Goal: Information Seeking & Learning: Learn about a topic

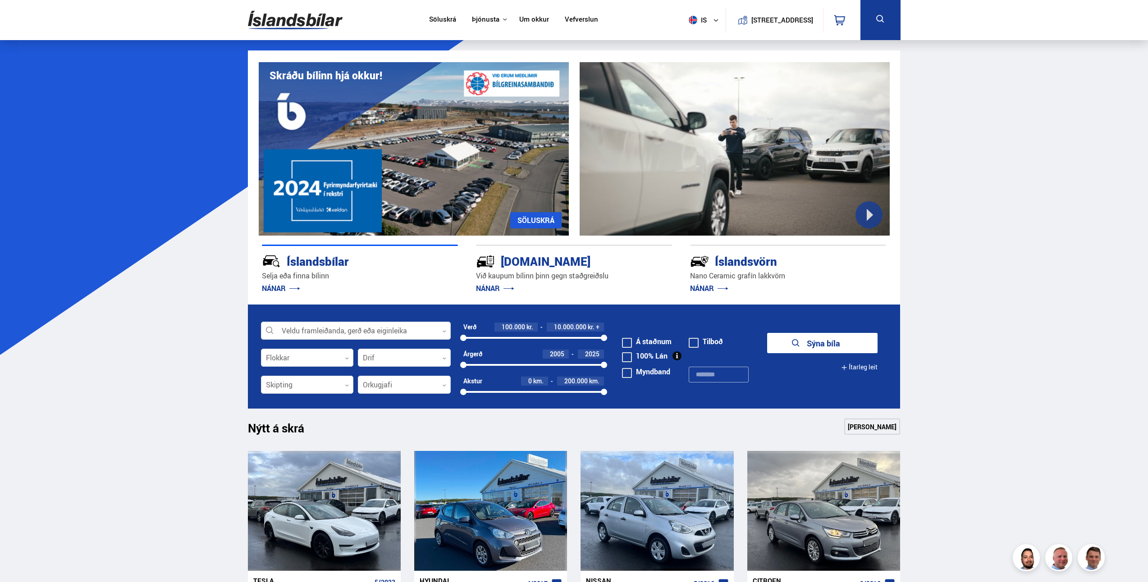
drag, startPoint x: 0, startPoint y: 0, endPoint x: 521, endPoint y: 24, distance: 521.8
click at [521, 24] on link "Um okkur" at bounding box center [534, 19] width 30 height 9
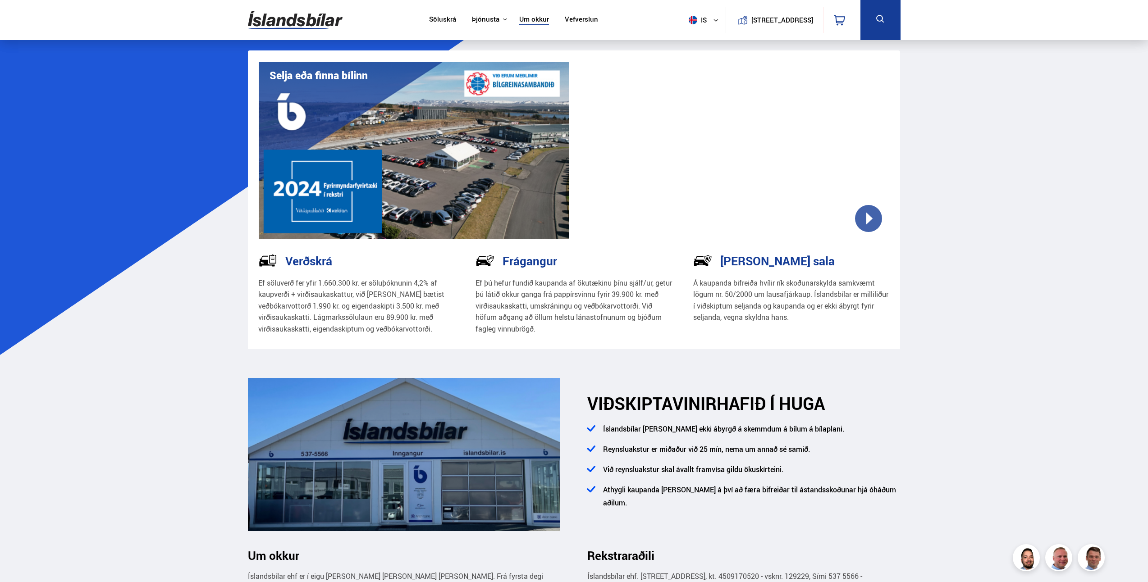
drag, startPoint x: 758, startPoint y: 346, endPoint x: 662, endPoint y: 185, distance: 187.5
click at [440, 13] on nav "Söluskrá Þjónusta Íslandsbílar [DOMAIN_NAME] Íslandsvörn Leiðbeiningar Um okkur…" at bounding box center [513, 20] width 185 height 40
click at [441, 21] on link "Söluskrá" at bounding box center [442, 19] width 27 height 9
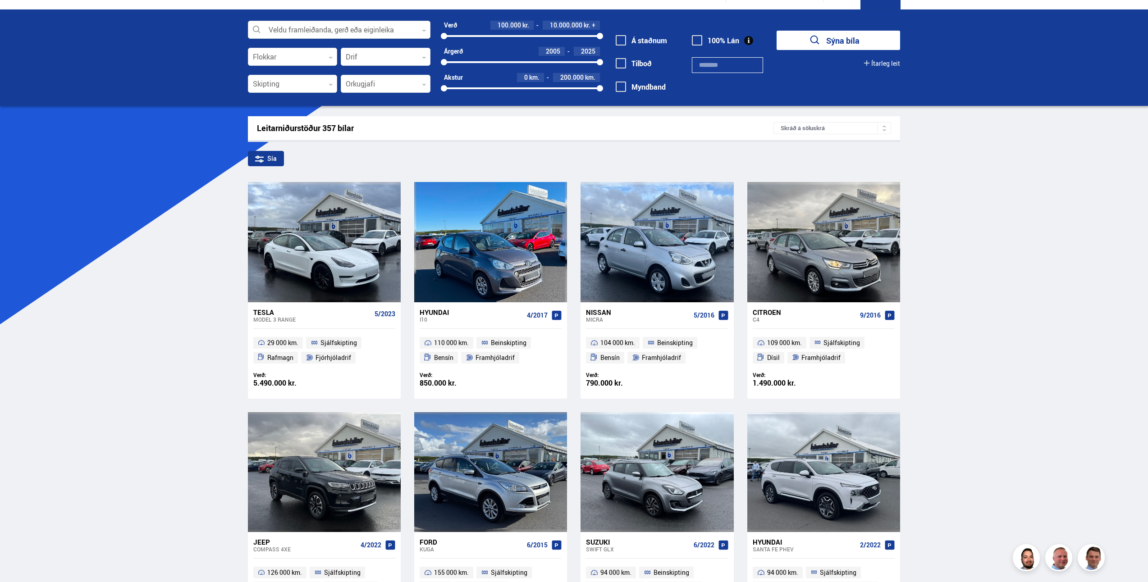
scroll to position [45, 0]
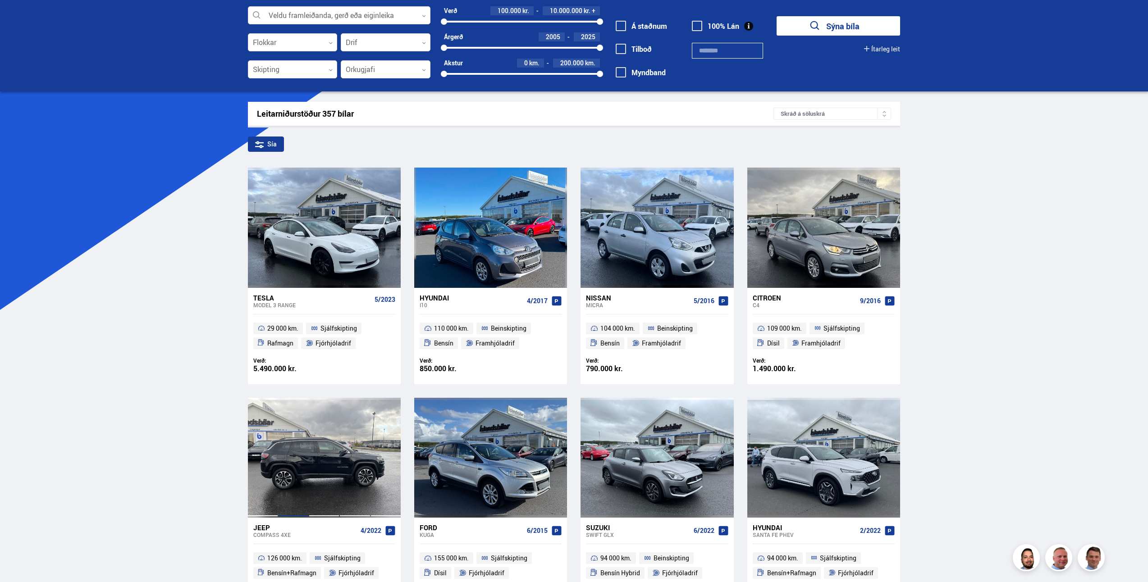
click at [300, 487] on div at bounding box center [293, 458] width 31 height 120
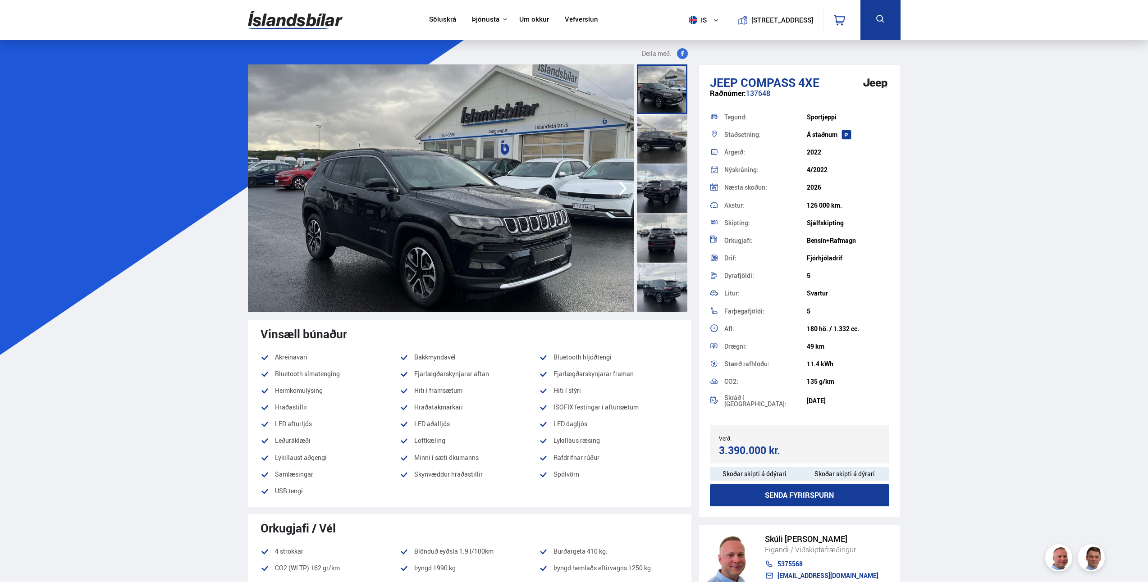
drag, startPoint x: 249, startPoint y: 406, endPoint x: 249, endPoint y: 258, distance: 147.8
drag, startPoint x: 228, startPoint y: 323, endPoint x: 211, endPoint y: 318, distance: 17.4
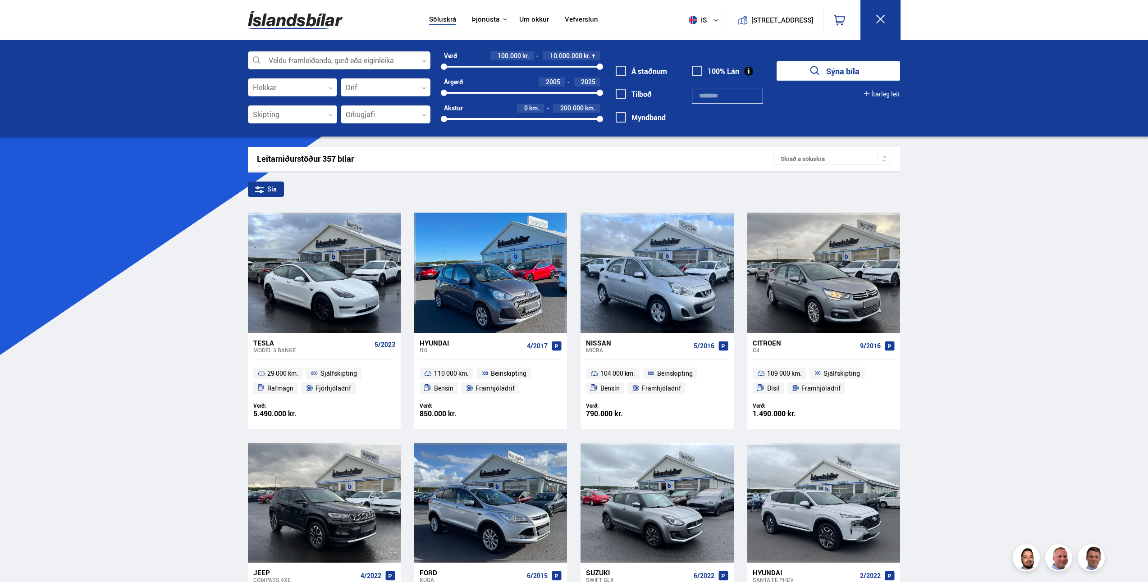
click at [296, 57] on div at bounding box center [339, 61] width 182 height 18
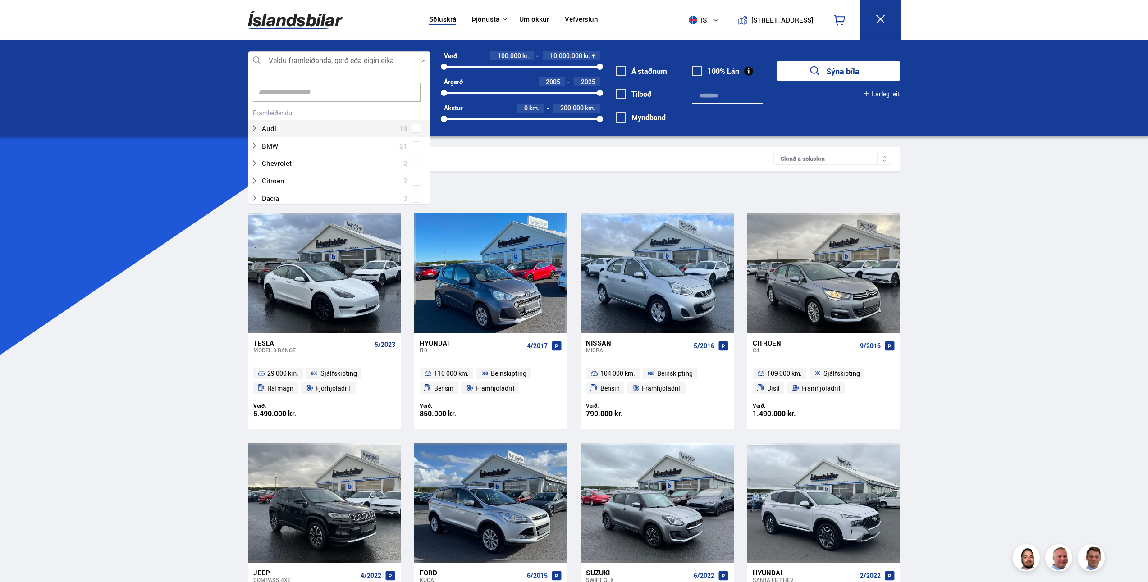
scroll to position [134, 180]
click at [371, 105] on div at bounding box center [339, 92] width 182 height 28
click at [371, 95] on input at bounding box center [337, 92] width 168 height 19
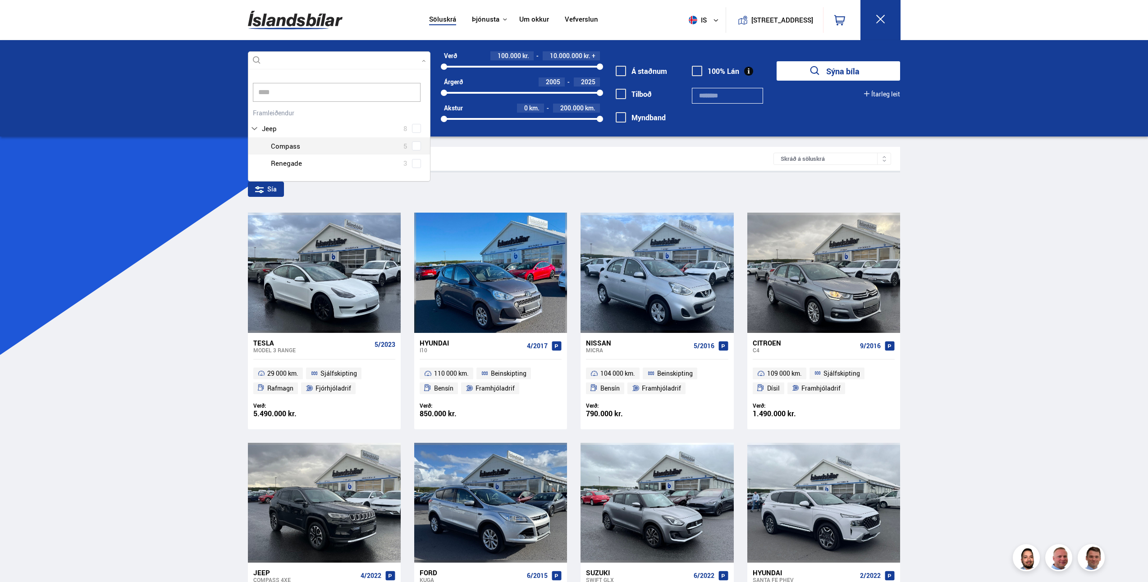
click at [398, 145] on div at bounding box center [348, 146] width 159 height 13
click at [417, 146] on div "Jeep 8 Jeep Compass 5 Jeep Renegade 3" at bounding box center [339, 139] width 182 height 66
type input "****"
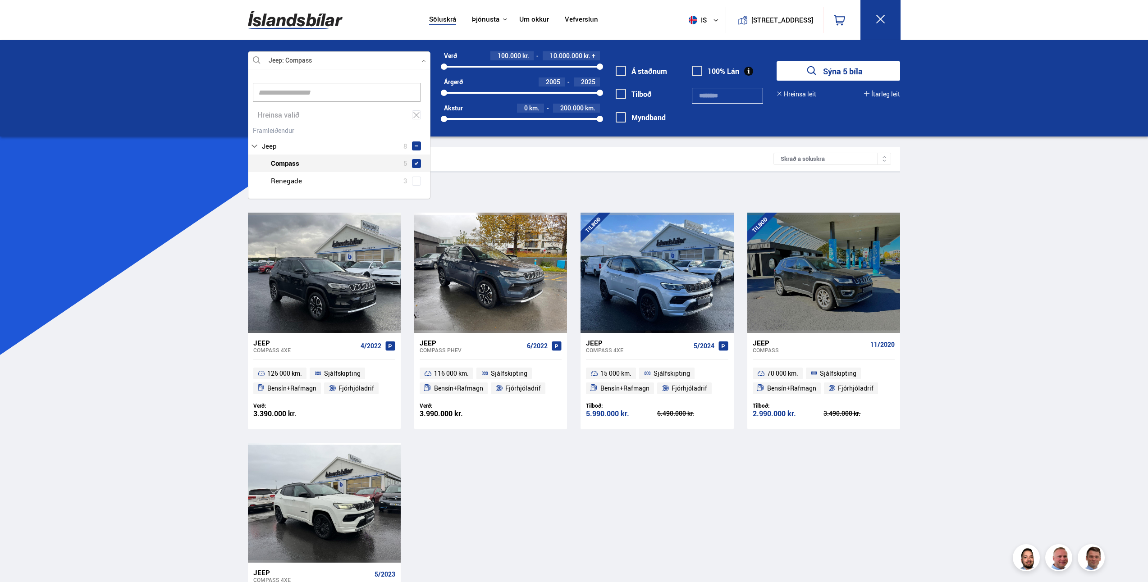
click at [992, 363] on div "Söluskrá Þjónusta Íslandsbílar [DOMAIN_NAME] Íslandsvörn Leiðbeiningar Um okkur…" at bounding box center [574, 421] width 1148 height 842
